Goal: Information Seeking & Learning: Get advice/opinions

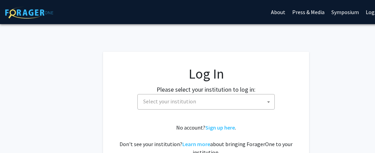
select select
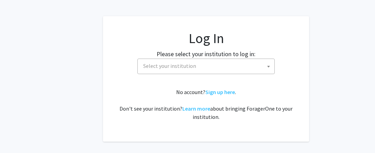
scroll to position [41, 0]
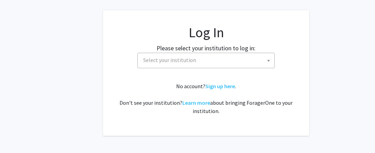
click at [213, 63] on span "Select your institution" at bounding box center [207, 60] width 134 height 14
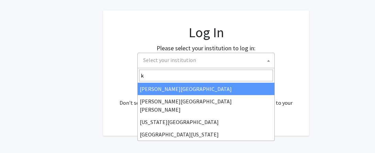
type input "ke"
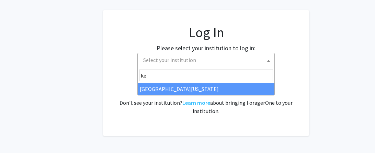
select select "13"
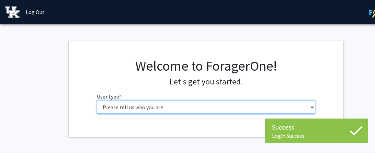
click at [124, 108] on select "Please tell us who you are Undergraduate Student Master's Student Doctoral Cand…" at bounding box center [206, 106] width 219 height 13
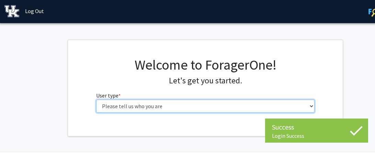
scroll to position [1, 1]
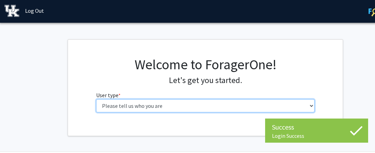
click at [130, 105] on select "Please tell us who you are Undergraduate Student Master's Student Doctoral Cand…" at bounding box center [205, 105] width 219 height 13
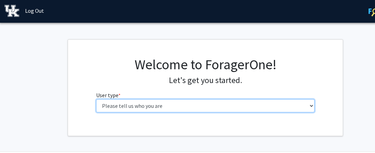
select select "1: undergrad"
click at [96, 99] on select "Please tell us who you are Undergraduate Student Master's Student Doctoral Cand…" at bounding box center [205, 105] width 219 height 13
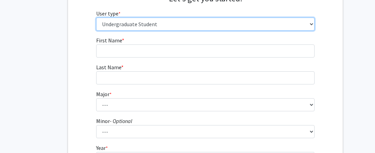
scroll to position [93, 1]
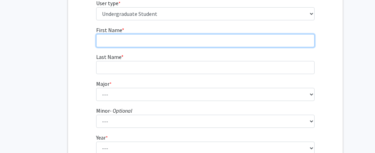
click at [144, 35] on input "First Name * required" at bounding box center [205, 40] width 219 height 13
type input "Kennedi"
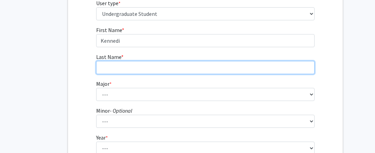
type input "[PERSON_NAME]"
click at [153, 61] on input "[PERSON_NAME]" at bounding box center [205, 67] width 219 height 13
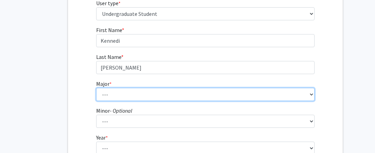
click at [118, 95] on select "--- Accounting Aerospace Engineering African American & Africana Studies Agricu…" at bounding box center [205, 94] width 219 height 13
click at [269, 93] on select "--- Accounting Aerospace Engineering African American & Africana Studies Agricu…" at bounding box center [205, 94] width 219 height 13
click at [283, 91] on select "--- Accounting Aerospace Engineering African American & Africana Studies Agricu…" at bounding box center [205, 94] width 219 height 13
select select "64: 900"
click at [96, 88] on select "--- Accounting Aerospace Engineering African American & Africana Studies Agricu…" at bounding box center [205, 94] width 219 height 13
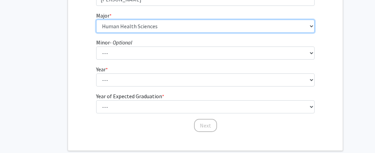
scroll to position [161, 1]
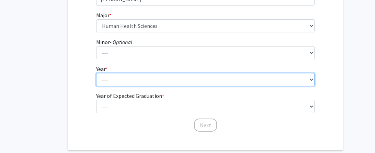
click at [143, 79] on select "--- First-year Sophomore Junior Senior Postbaccalaureate Certificate" at bounding box center [205, 79] width 219 height 13
select select "4: senior"
click at [96, 73] on select "--- First-year Sophomore Junior Senior Postbaccalaureate Certificate" at bounding box center [205, 79] width 219 height 13
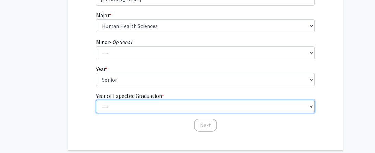
click at [165, 107] on select "--- 2025 2026 2027 2028 2029 2030 2031 2032 2033 2034" at bounding box center [205, 106] width 219 height 13
select select "2: 2026"
click at [96, 100] on select "--- 2025 2026 2027 2028 2029 2030 2031 2032 2033 2034" at bounding box center [205, 106] width 219 height 13
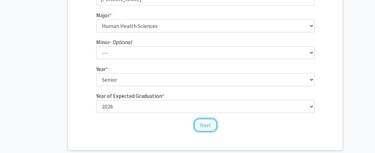
click at [208, 122] on button "Next" at bounding box center [205, 124] width 23 height 13
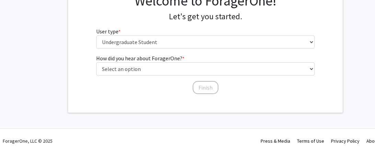
scroll to position [0, 1]
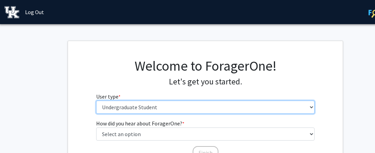
click at [167, 107] on select "Please tell us who you are Undergraduate Student Master's Student Doctoral Cand…" at bounding box center [205, 106] width 219 height 13
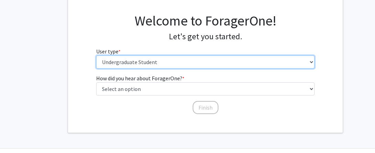
scroll to position [46, 1]
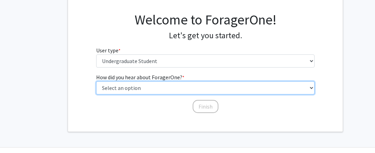
click at [162, 87] on select "Select an option Peer/student recommendation Faculty/staff recommendation Unive…" at bounding box center [205, 87] width 219 height 13
select select "2: faculty_recommendation"
click at [96, 81] on select "Select an option Peer/student recommendation Faculty/staff recommendation Unive…" at bounding box center [205, 87] width 219 height 13
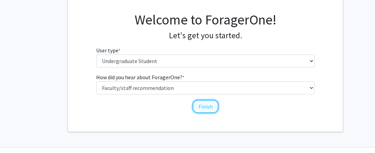
click at [200, 105] on button "Finish" at bounding box center [206, 106] width 26 height 13
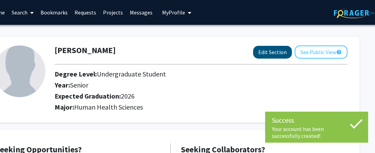
scroll to position [0, 37]
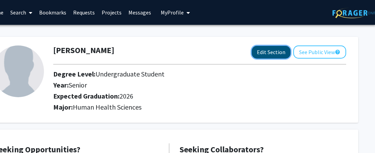
click at [264, 57] on button "Edit Section" at bounding box center [271, 52] width 39 height 13
select select "senior"
select select "2026"
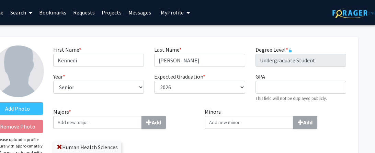
scroll to position [2, 0]
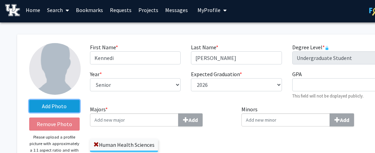
click at [42, 105] on label "Add Photo" at bounding box center [54, 106] width 50 height 12
click at [0, 0] on input "Add Photo" at bounding box center [0, 0] width 0 height 0
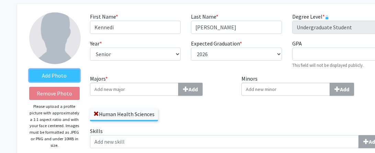
scroll to position [34, 0]
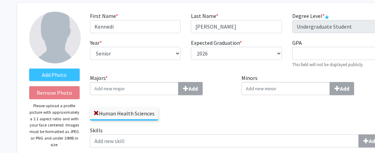
click at [114, 86] on input "Majors * Add" at bounding box center [134, 88] width 89 height 13
click at [119, 91] on input "Health s" at bounding box center [134, 88] width 89 height 13
type input "H"
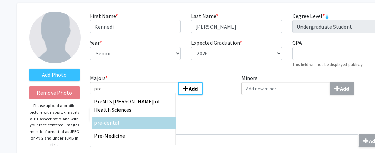
type input "pre"
click at [100, 126] on div "pre -dental" at bounding box center [134, 122] width 80 height 8
click at [100, 95] on input "pre" at bounding box center [134, 88] width 89 height 13
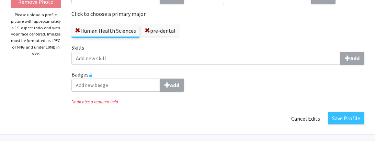
scroll to position [124, 19]
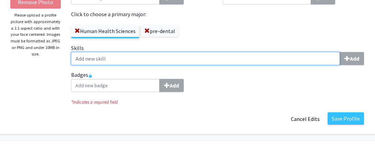
click at [308, 53] on input "Skills Add" at bounding box center [205, 58] width 269 height 13
type input "m"
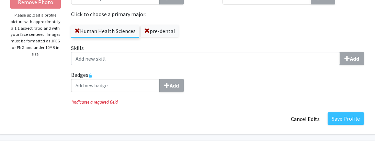
click at [28, 106] on div "Add Photo Remove Photo Please upload a profile picture with approximately a 1:1…" at bounding box center [35, 23] width 61 height 204
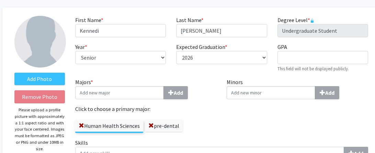
scroll to position [21, 15]
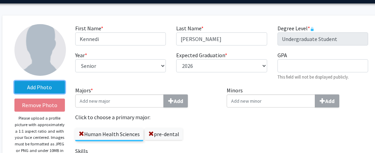
click at [27, 88] on label "Add Photo" at bounding box center [39, 87] width 50 height 12
click at [0, 0] on input "Add Photo" at bounding box center [0, 0] width 0 height 0
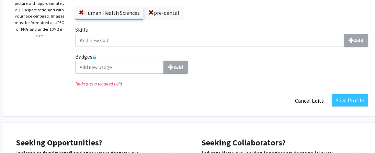
scroll to position [143, 15]
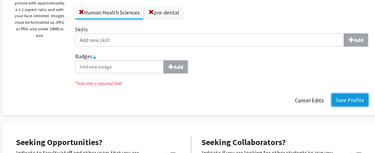
click at [347, 101] on button "Save Profile" at bounding box center [350, 99] width 36 height 12
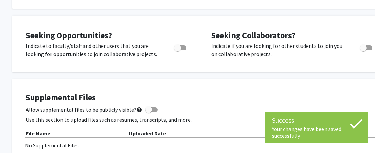
scroll to position [125, 5]
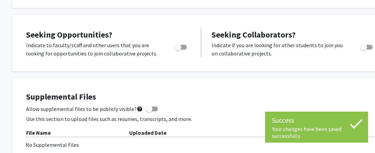
click at [181, 46] on span "Toggle" at bounding box center [177, 47] width 7 height 7
click at [178, 49] on input "Are you actively seeking opportunities?" at bounding box center [178, 49] width 0 height 0
checkbox input "true"
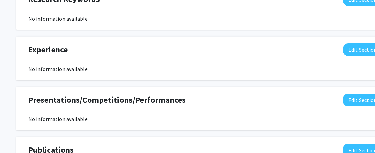
scroll to position [0, 1]
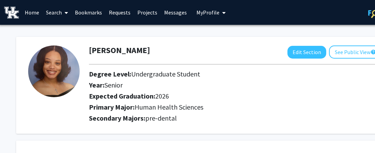
click at [56, 8] on link "Search" at bounding box center [57, 12] width 29 height 24
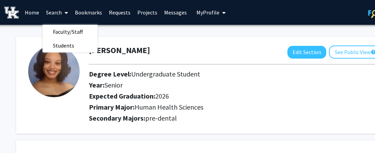
click at [154, 9] on link "Projects" at bounding box center [147, 12] width 27 height 24
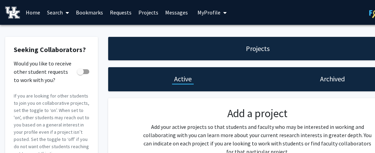
click at [27, 15] on link "Home" at bounding box center [32, 12] width 21 height 24
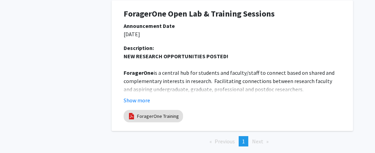
scroll to position [481, 37]
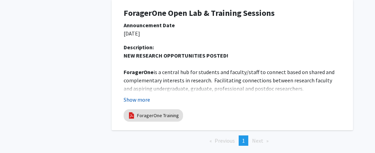
click at [140, 97] on button "Show more" at bounding box center [137, 99] width 26 height 8
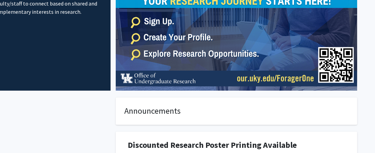
scroll to position [0, 33]
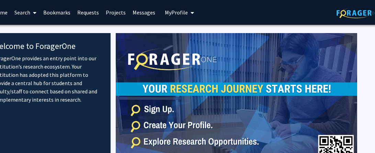
click at [177, 12] on span "My Profile" at bounding box center [176, 12] width 23 height 7
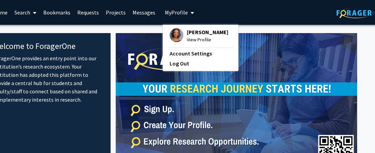
click at [177, 12] on span "My Profile" at bounding box center [176, 12] width 23 height 7
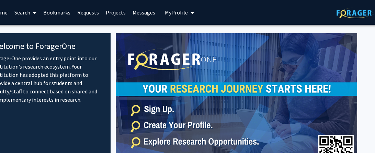
click at [35, 12] on icon at bounding box center [34, 12] width 3 height 5
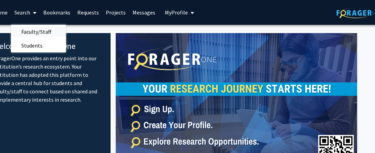
click at [33, 34] on span "Faculty/Staff" at bounding box center [36, 32] width 50 height 14
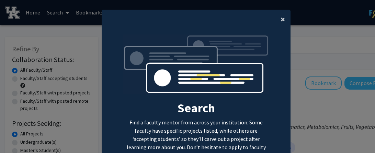
click at [284, 20] on span "×" at bounding box center [283, 19] width 4 height 11
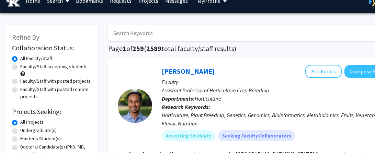
scroll to position [15, 0]
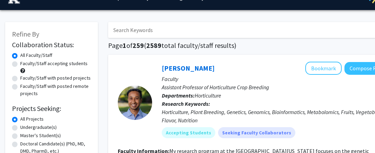
click at [64, 77] on label "Faculty/Staff with posted projects" at bounding box center [55, 77] width 70 height 7
click at [25, 77] on input "Faculty/Staff with posted projects" at bounding box center [22, 76] width 4 height 4
radio input "true"
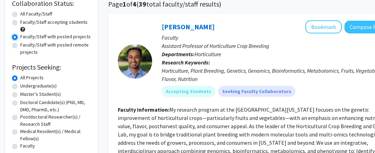
scroll to position [56, 0]
click at [58, 25] on label "Faculty/Staff accepting students" at bounding box center [53, 22] width 67 height 7
click at [25, 23] on input "Faculty/Staff accepting students" at bounding box center [22, 21] width 4 height 4
radio input "true"
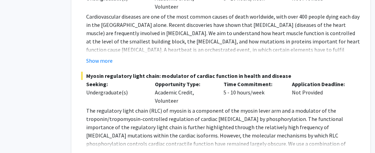
scroll to position [3730, 37]
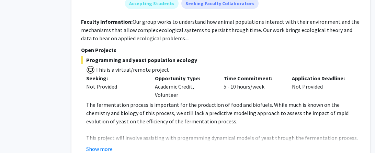
scroll to position [1198, 37]
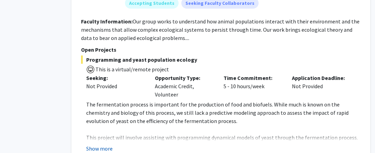
click at [102, 144] on button "Show more" at bounding box center [99, 148] width 26 height 8
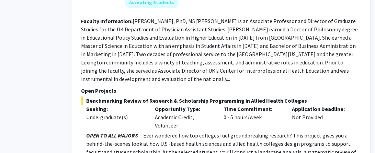
scroll to position [2424, 37]
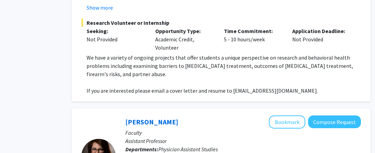
scroll to position [2229, 36]
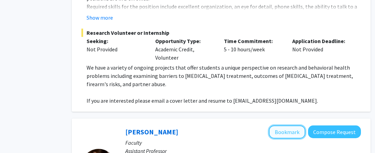
click at [278, 125] on button "Bookmark" at bounding box center [287, 131] width 36 height 13
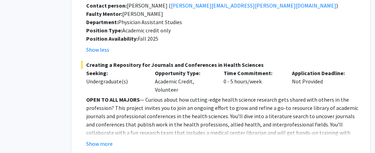
scroll to position [2768, 37]
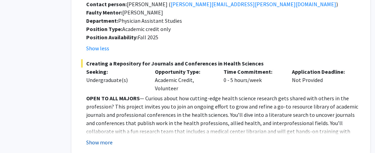
click at [97, 138] on button "Show more" at bounding box center [99, 142] width 26 height 8
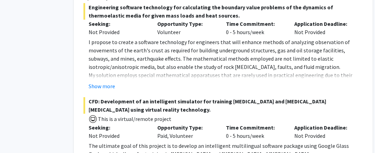
scroll to position [3399, 34]
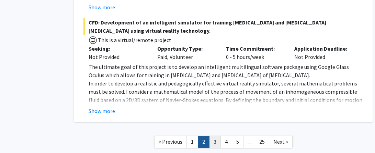
click at [216, 135] on link "3" at bounding box center [215, 141] width 12 height 12
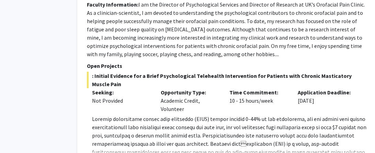
scroll to position [1673, 31]
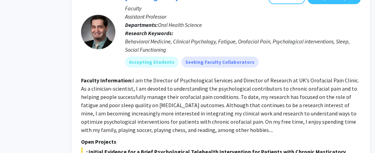
scroll to position [1597, 37]
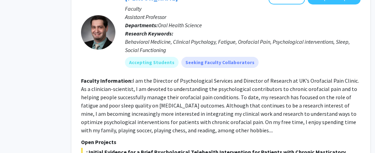
click at [162, 86] on fg-read-more "I am the Director of Psychological Services and Director of Research at UK’s Or…" at bounding box center [220, 105] width 278 height 56
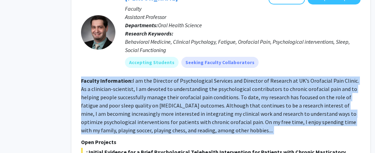
click at [162, 86] on fg-read-more "I am the Director of Psychological Services and Director of Research at UK’s Or…" at bounding box center [220, 105] width 278 height 56
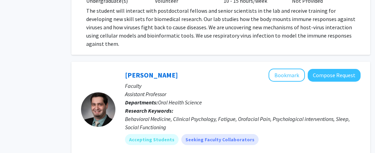
scroll to position [1511, 37]
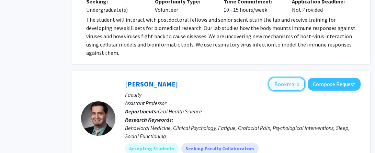
click at [290, 77] on button "Bookmark" at bounding box center [287, 83] width 36 height 13
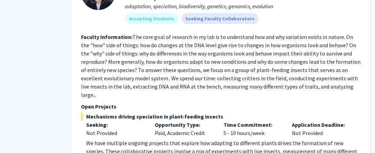
scroll to position [2615, 37]
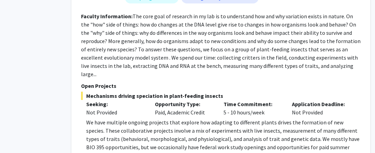
scroll to position [2636, 37]
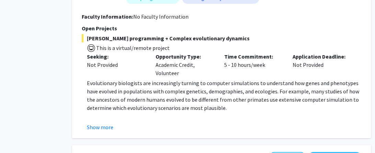
scroll to position [637, 35]
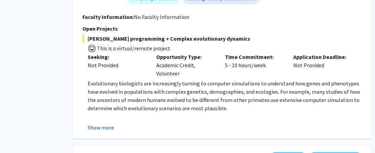
click at [109, 123] on button "Show more" at bounding box center [101, 127] width 26 height 8
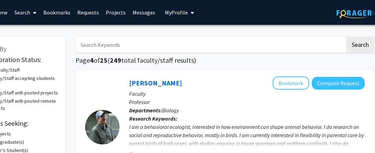
scroll to position [0, 0]
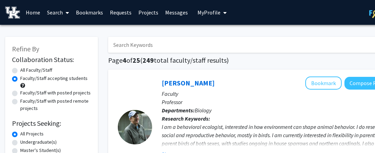
click at [61, 93] on label "Faculty/Staff with posted projects" at bounding box center [55, 92] width 70 height 7
click at [25, 93] on input "Faculty/Staff with posted projects" at bounding box center [22, 91] width 4 height 4
radio input "true"
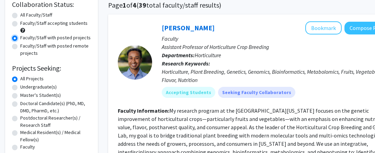
scroll to position [56, 0]
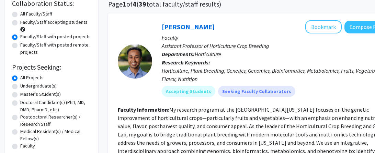
click at [35, 86] on label "Undergraduate(s)" at bounding box center [38, 85] width 36 height 7
click at [25, 86] on input "Undergraduate(s)" at bounding box center [22, 84] width 4 height 4
radio input "true"
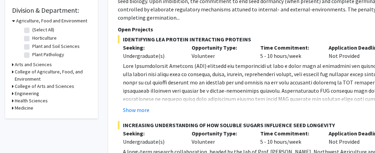
scroll to position [207, 0]
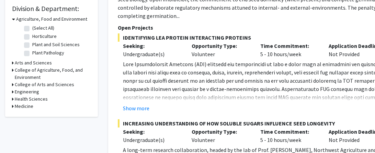
click at [42, 61] on h3 "Arts and Sciences" at bounding box center [33, 62] width 37 height 7
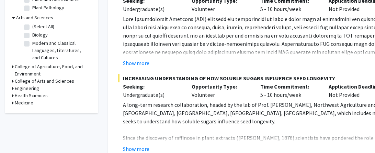
scroll to position [254, 0]
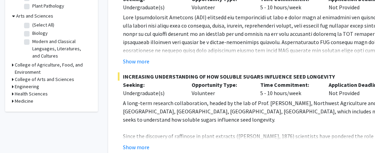
click at [40, 63] on h3 "College of Agriculture, Food, and Environment" at bounding box center [53, 68] width 76 height 14
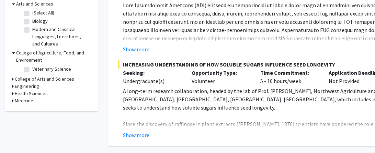
scroll to position [267, 0]
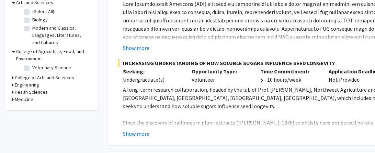
click at [33, 78] on h3 "College of Arts and Sciences" at bounding box center [44, 77] width 59 height 7
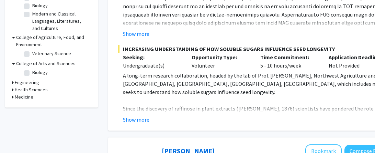
scroll to position [282, 0]
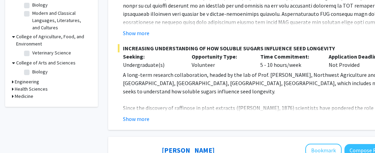
click at [30, 83] on h3 "Engineering" at bounding box center [27, 81] width 24 height 7
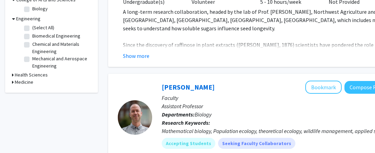
scroll to position [347, 0]
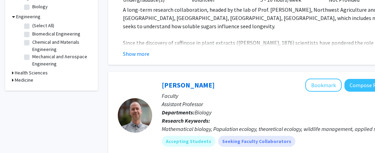
click at [28, 78] on h3 "Medicine" at bounding box center [24, 79] width 19 height 7
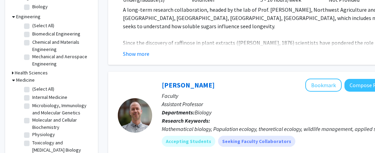
click at [31, 73] on h3 "Health Sciences" at bounding box center [31, 72] width 33 height 7
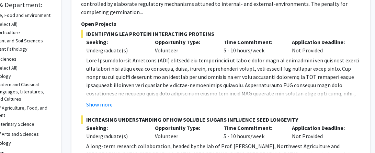
scroll to position [211, 37]
click at [105, 100] on button "Show more" at bounding box center [99, 104] width 26 height 8
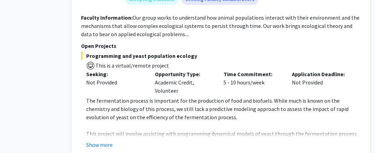
scroll to position [631, 37]
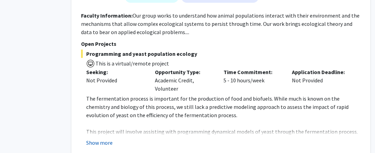
click at [106, 138] on button "Show more" at bounding box center [99, 142] width 26 height 8
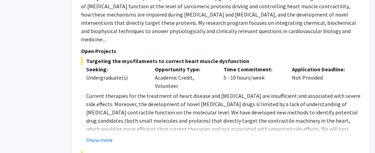
scroll to position [980, 37]
click at [107, 135] on button "Show more" at bounding box center [99, 139] width 26 height 8
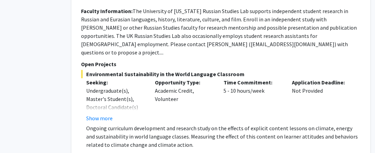
scroll to position [2722, 36]
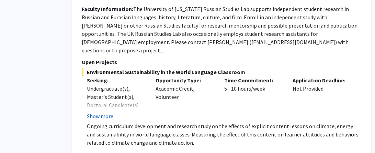
click at [98, 112] on button "Show more" at bounding box center [100, 116] width 26 height 8
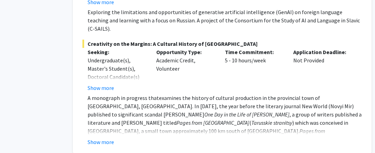
scroll to position [3078, 35]
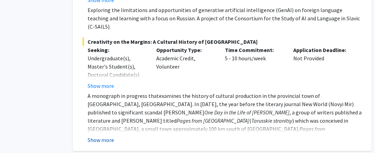
click at [98, 135] on button "Show more" at bounding box center [101, 139] width 26 height 8
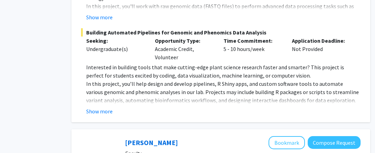
scroll to position [2499, 37]
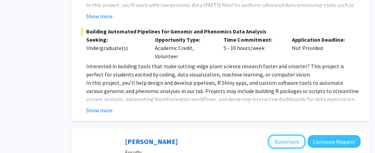
click at [286, 135] on button "Bookmark" at bounding box center [287, 141] width 36 height 13
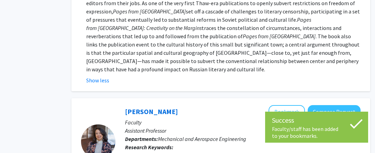
scroll to position [3236, 36]
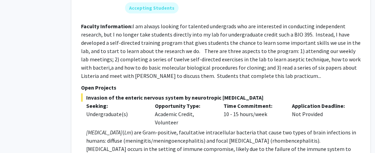
scroll to position [359, 37]
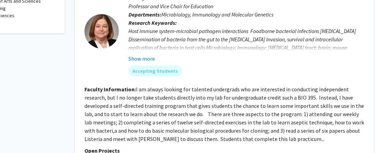
click at [165, 102] on fg-read-more "I am always looking for talented undergrads who are interested in conducting in…" at bounding box center [224, 114] width 280 height 56
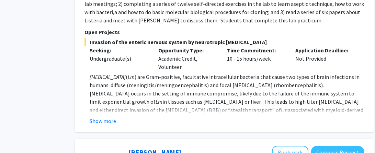
scroll to position [409, 33]
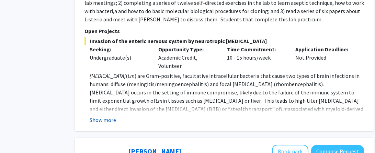
click at [106, 115] on button "Show more" at bounding box center [103, 119] width 26 height 8
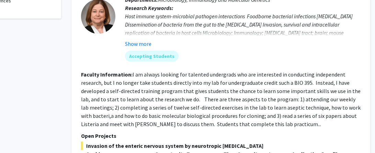
scroll to position [305, 37]
click at [198, 83] on fg-read-more "I am always looking for talented undergrads who are interested in conducting in…" at bounding box center [221, 99] width 280 height 56
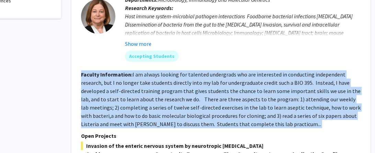
click at [198, 83] on fg-read-more "I am always looking for talented undergrads who are interested in conducting in…" at bounding box center [221, 99] width 280 height 56
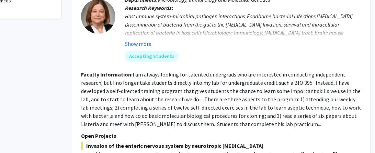
click at [102, 71] on b "Faculty Information:" at bounding box center [107, 74] width 52 height 7
click at [132, 50] on mat-chip "Accepting Students" at bounding box center [152, 55] width 54 height 11
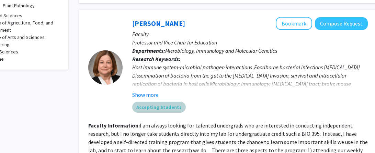
scroll to position [246, 30]
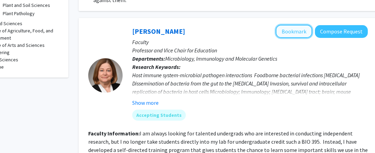
click at [286, 25] on button "Bookmark" at bounding box center [294, 31] width 36 height 13
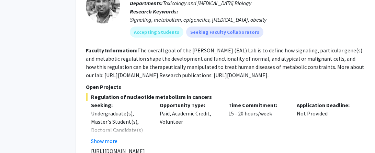
scroll to position [2695, 32]
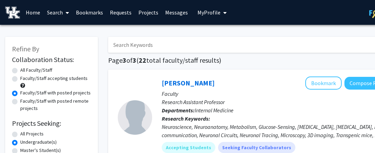
click at [213, 9] on span "My Profile" at bounding box center [208, 12] width 23 height 7
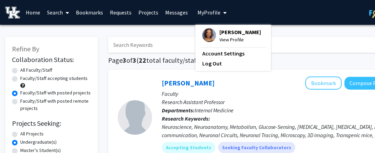
click at [106, 14] on link "Requests" at bounding box center [120, 12] width 29 height 24
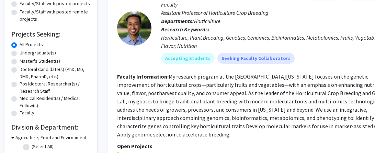
scroll to position [90, 1]
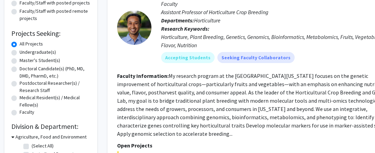
click at [44, 52] on label "Undergraduate(s)" at bounding box center [38, 51] width 36 height 7
click at [24, 52] on input "Undergraduate(s)" at bounding box center [22, 50] width 4 height 4
radio input "true"
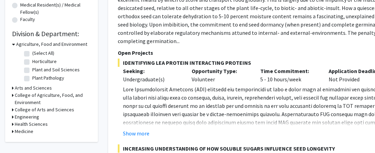
scroll to position [212, 0]
